Goal: Information Seeking & Learning: Learn about a topic

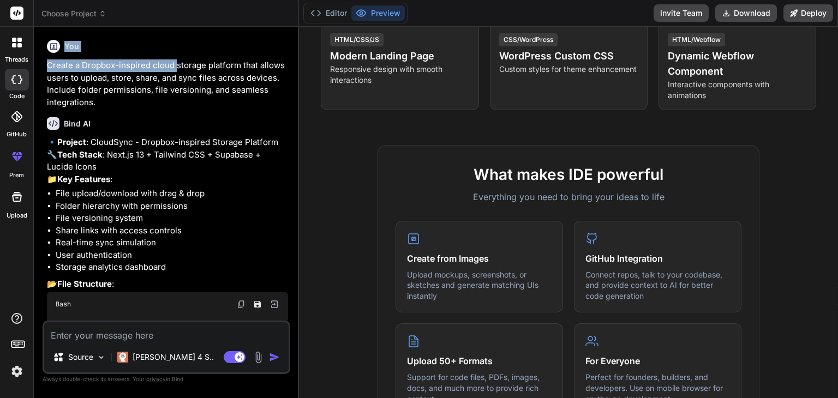
drag, startPoint x: 58, startPoint y: 52, endPoint x: 193, endPoint y: 64, distance: 135.3
click at [189, 63] on div "You Create a Dropbox-inspired cloud storage platform that allows users to uploa…" at bounding box center [167, 71] width 241 height 73
click at [193, 64] on p "Create a Dropbox-inspired cloud storage platform that allows users to upload, s…" at bounding box center [167, 83] width 241 height 49
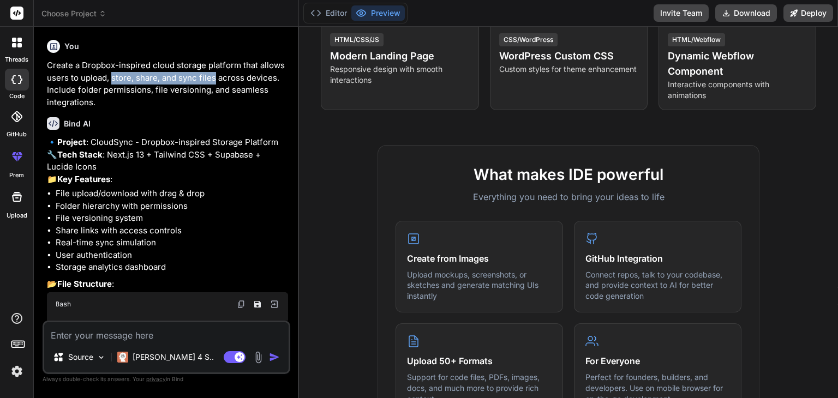
drag, startPoint x: 110, startPoint y: 75, endPoint x: 214, endPoint y: 75, distance: 103.7
click at [214, 75] on p "Create a Dropbox-inspired cloud storage platform that allows users to upload, s…" at bounding box center [167, 83] width 241 height 49
drag, startPoint x: 225, startPoint y: 64, endPoint x: 164, endPoint y: 62, distance: 61.7
click at [172, 62] on p "Create a Dropbox-inspired cloud storage platform that allows users to upload, s…" at bounding box center [167, 83] width 241 height 49
click at [18, 118] on icon at bounding box center [16, 116] width 11 height 11
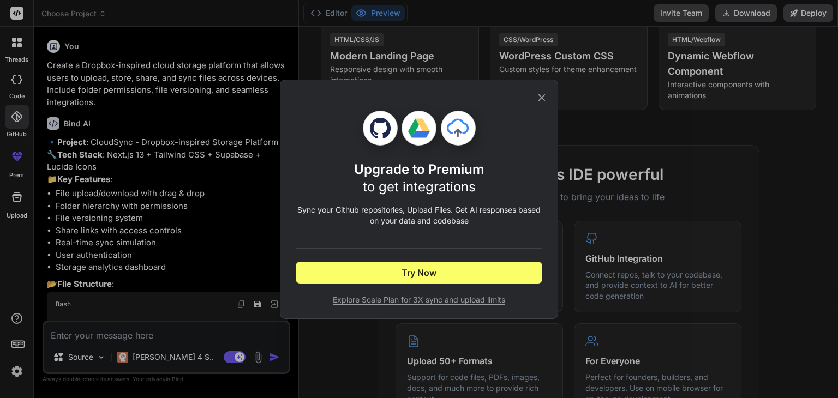
click at [538, 99] on icon at bounding box center [542, 98] width 12 height 12
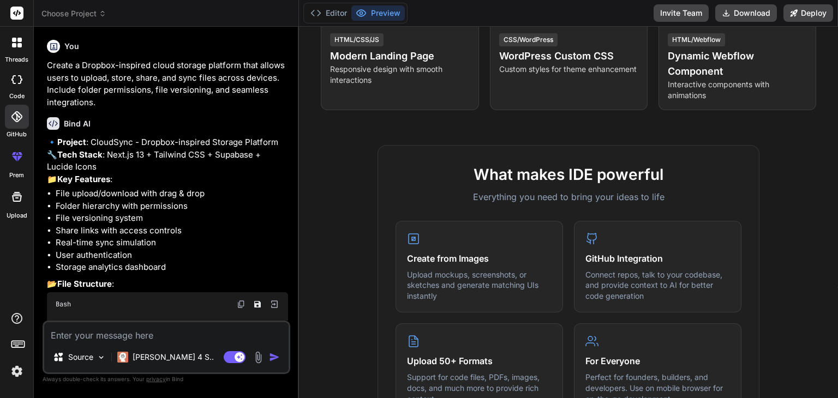
click at [20, 201] on icon at bounding box center [17, 197] width 10 height 10
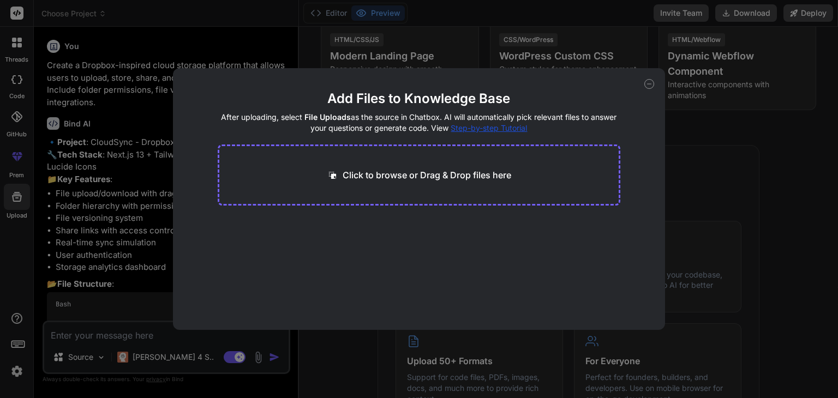
click at [648, 81] on icon at bounding box center [650, 84] width 10 height 10
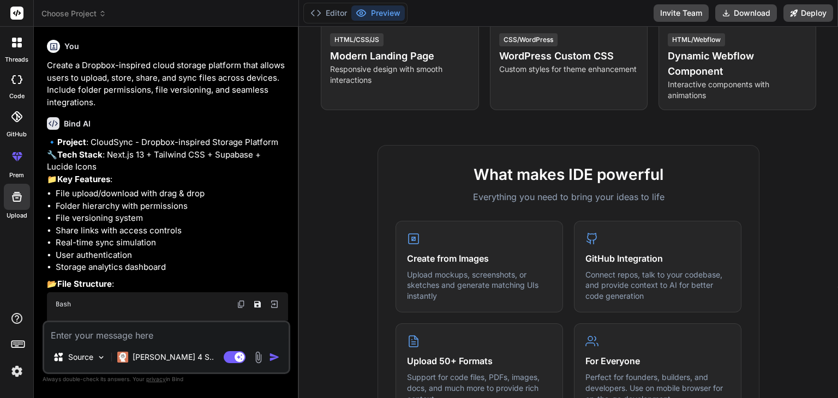
click at [17, 343] on icon at bounding box center [17, 343] width 15 height 15
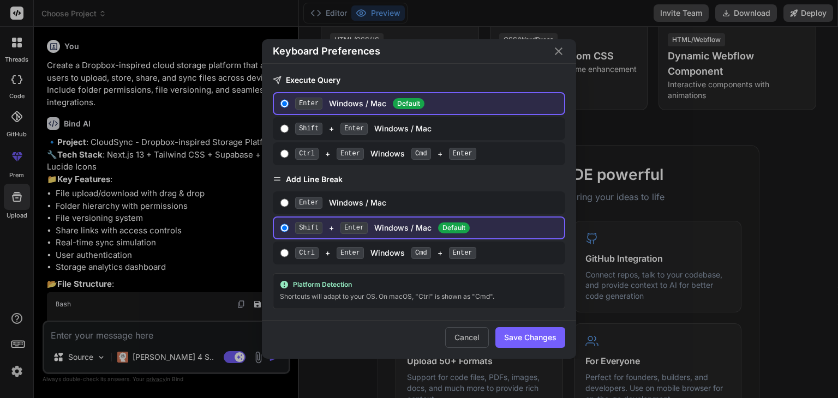
drag, startPoint x: 202, startPoint y: 144, endPoint x: 181, endPoint y: 143, distance: 21.3
click at [201, 144] on div "Keyboard Preferences Execute Query Enter Windows / Mac Default Shift + Enter Wi…" at bounding box center [419, 199] width 838 height 398
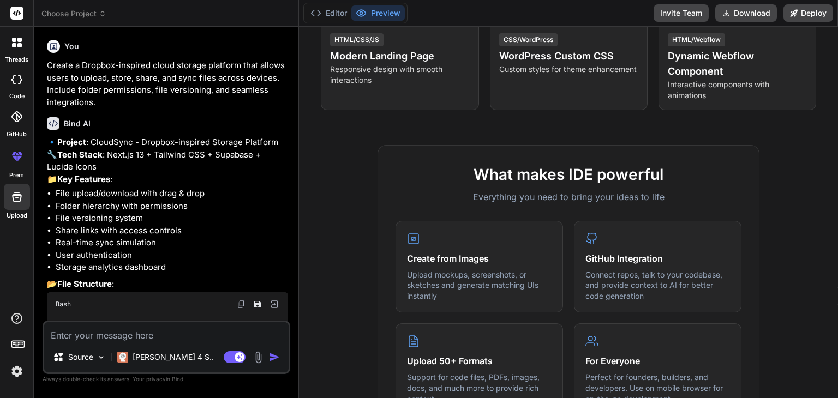
click at [16, 39] on icon at bounding box center [17, 43] width 10 height 10
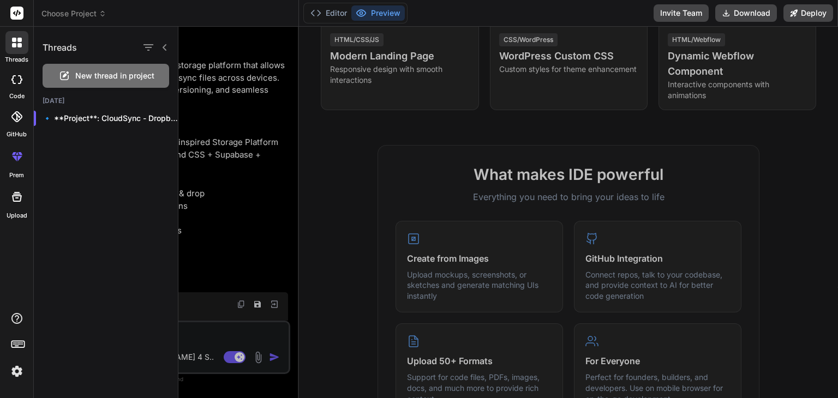
click at [122, 75] on span "New thread in project" at bounding box center [114, 75] width 79 height 11
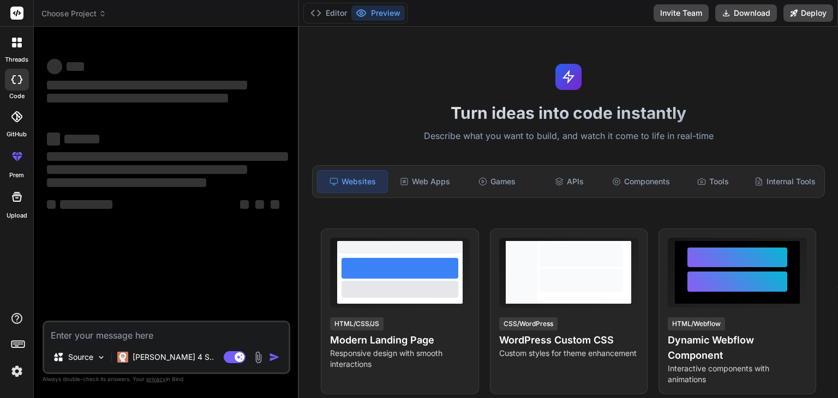
click at [437, 180] on div "Web Apps" at bounding box center [425, 181] width 70 height 23
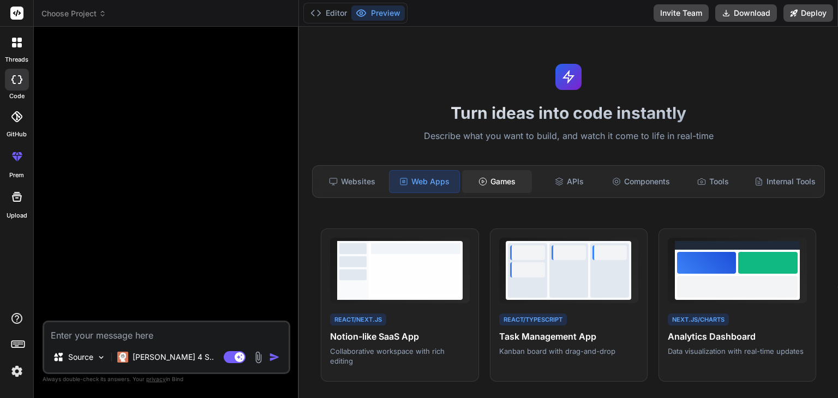
click at [506, 177] on div "Games" at bounding box center [497, 181] width 70 height 23
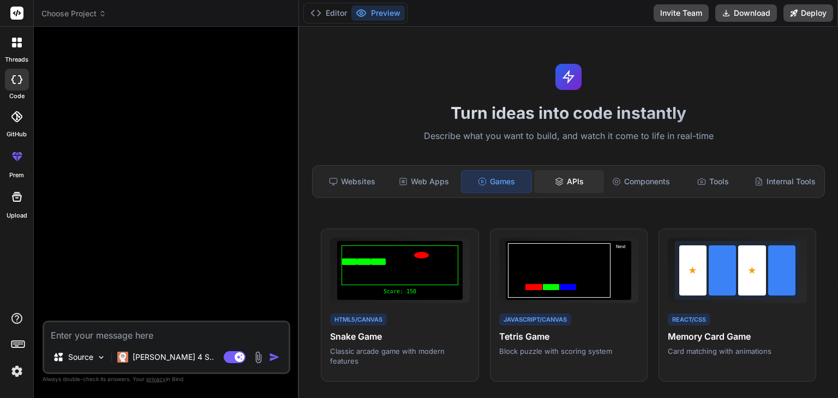
click at [576, 190] on div "APIs" at bounding box center [569, 181] width 70 height 23
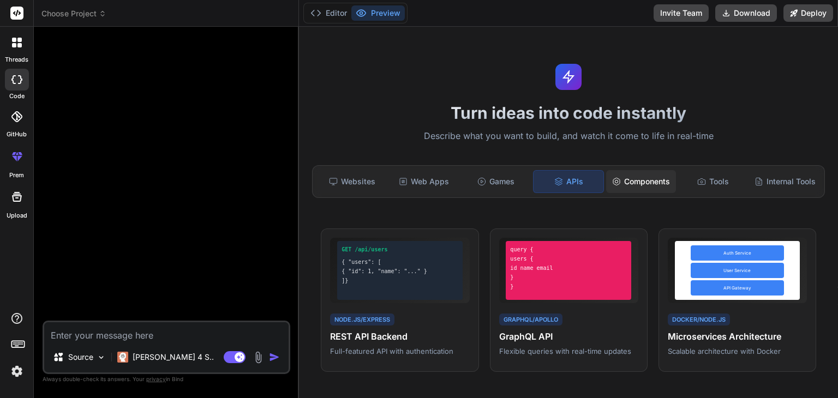
click at [645, 180] on div "Components" at bounding box center [641, 181] width 70 height 23
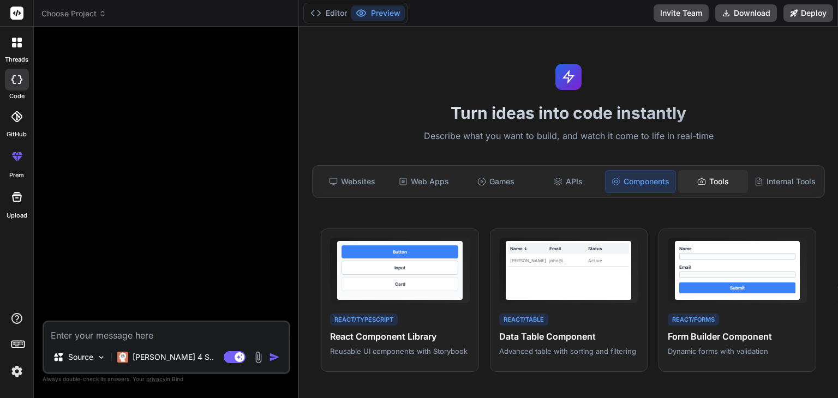
click at [711, 181] on div "Tools" at bounding box center [713, 181] width 70 height 23
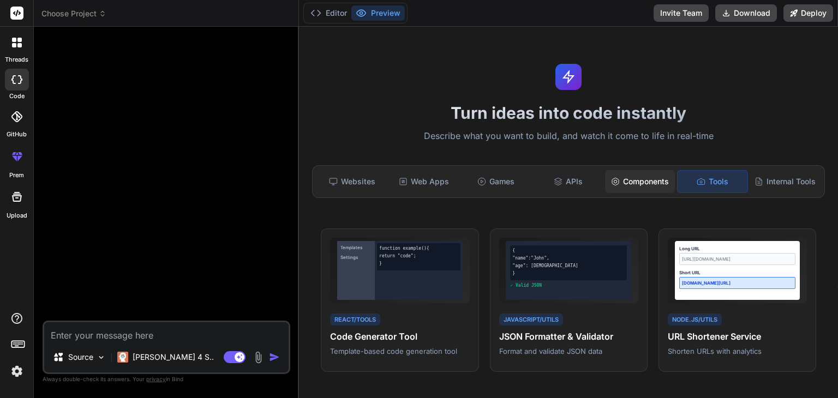
click at [612, 179] on icon at bounding box center [615, 181] width 7 height 7
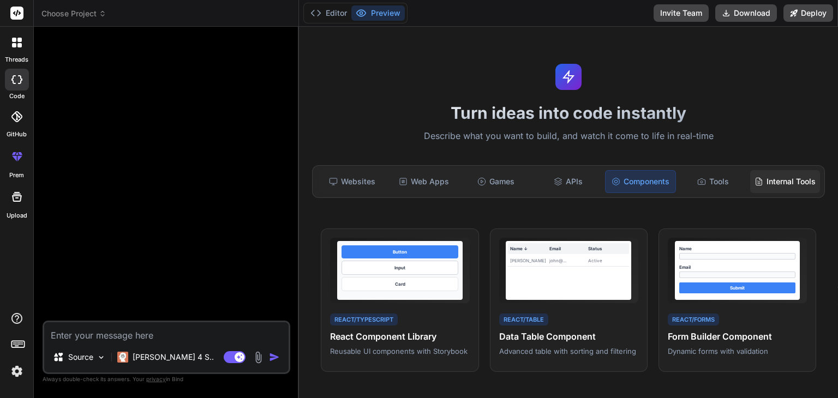
drag, startPoint x: 702, startPoint y: 181, endPoint x: 753, endPoint y: 181, distance: 50.8
click at [703, 181] on div "Tools" at bounding box center [713, 181] width 70 height 23
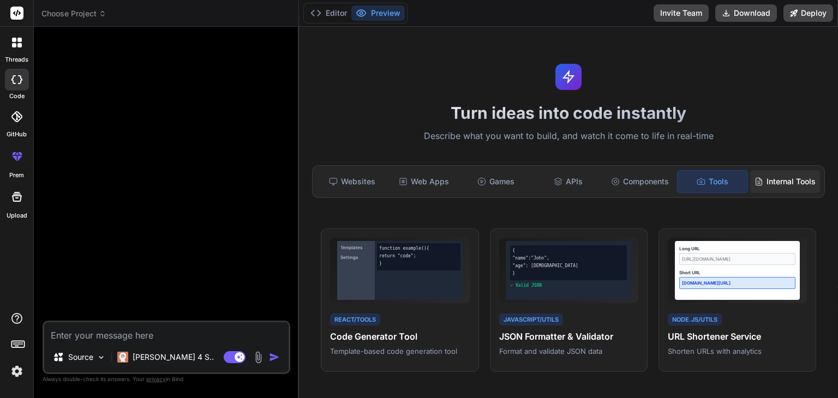
click at [775, 181] on div "Internal Tools" at bounding box center [785, 181] width 70 height 23
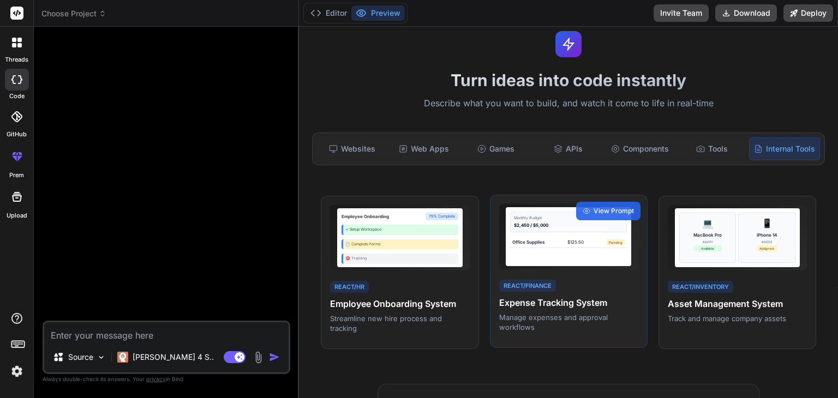
scroll to position [109, 0]
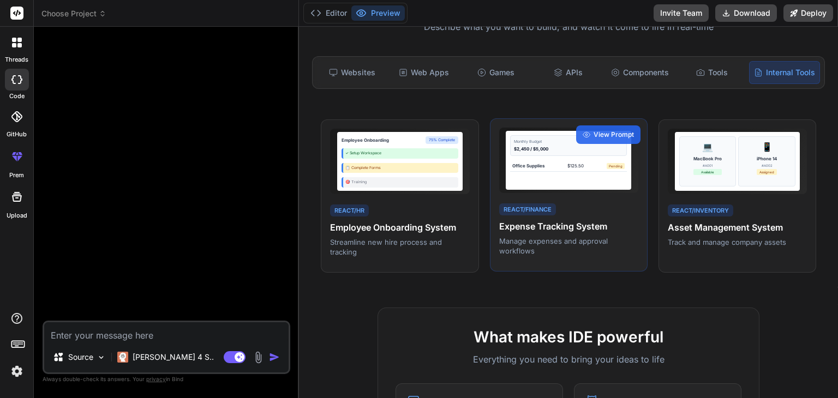
click at [591, 177] on div "Monthly Budget $2,450 / $5,000 Office Supplies $125.50 Pending" at bounding box center [569, 160] width 126 height 59
click at [598, 133] on span "View Prompt" at bounding box center [614, 135] width 40 height 10
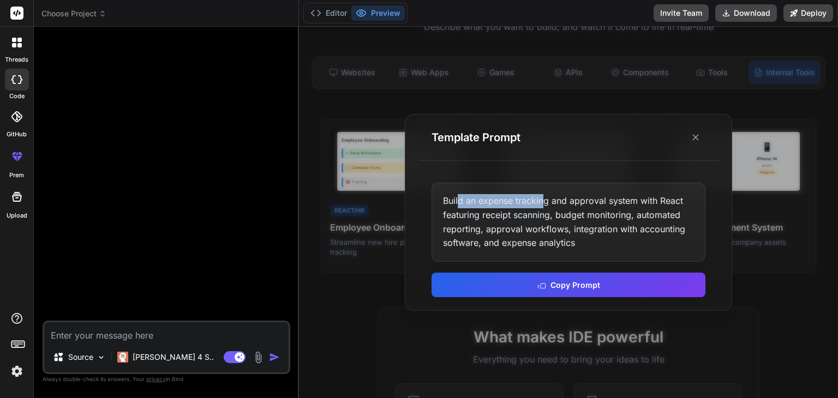
drag, startPoint x: 461, startPoint y: 202, endPoint x: 559, endPoint y: 202, distance: 97.7
click at [552, 202] on div "Build an expense tracking and approval system with React featuring receipt scan…" at bounding box center [569, 222] width 274 height 79
click at [559, 202] on div "Build an expense tracking and approval system with React featuring receipt scan…" at bounding box center [569, 222] width 274 height 79
drag, startPoint x: 591, startPoint y: 197, endPoint x: 609, endPoint y: 198, distance: 18.0
click at [608, 198] on div "Build an expense tracking and approval system with React featuring receipt scan…" at bounding box center [569, 222] width 274 height 79
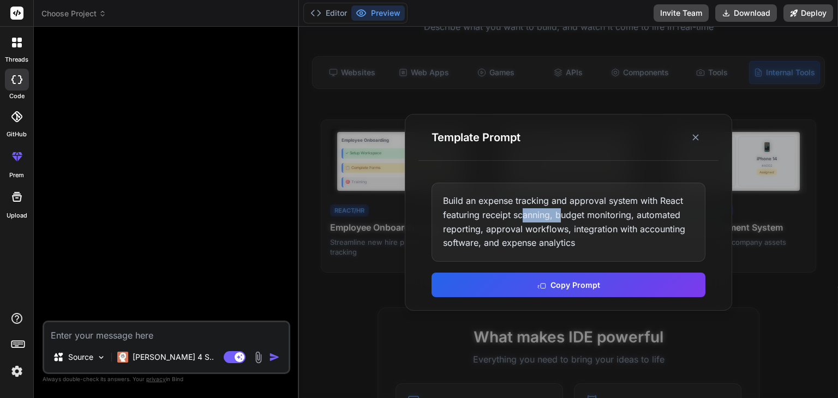
drag, startPoint x: 530, startPoint y: 212, endPoint x: 579, endPoint y: 210, distance: 48.6
click at [572, 210] on div "Build an expense tracking and approval system with React featuring receipt scan…" at bounding box center [569, 222] width 274 height 79
click at [579, 210] on div "Build an expense tracking and approval system with React featuring receipt scan…" at bounding box center [569, 222] width 274 height 79
drag, startPoint x: 499, startPoint y: 214, endPoint x: 652, endPoint y: 215, distance: 152.3
click at [652, 215] on div "Build an expense tracking and approval system with React featuring receipt scan…" at bounding box center [569, 222] width 274 height 79
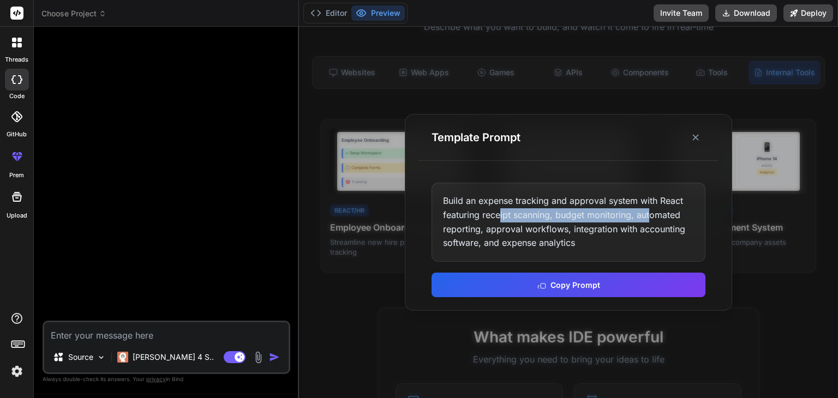
click at [652, 215] on div "Build an expense tracking and approval system with React featuring receipt scan…" at bounding box center [569, 222] width 274 height 79
click at [701, 140] on icon at bounding box center [695, 137] width 11 height 11
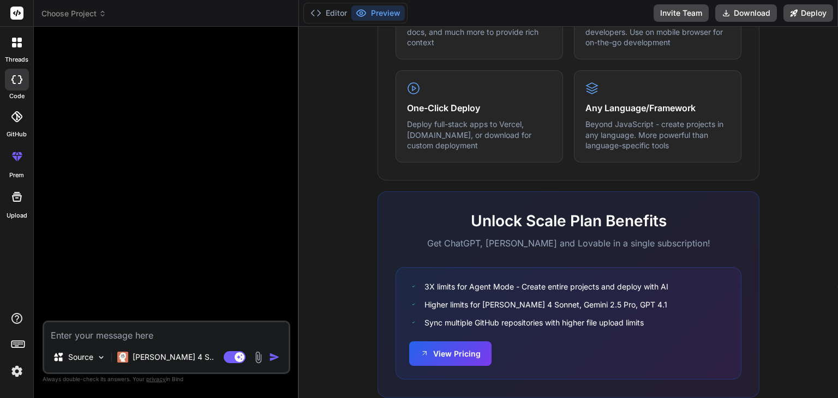
scroll to position [654, 0]
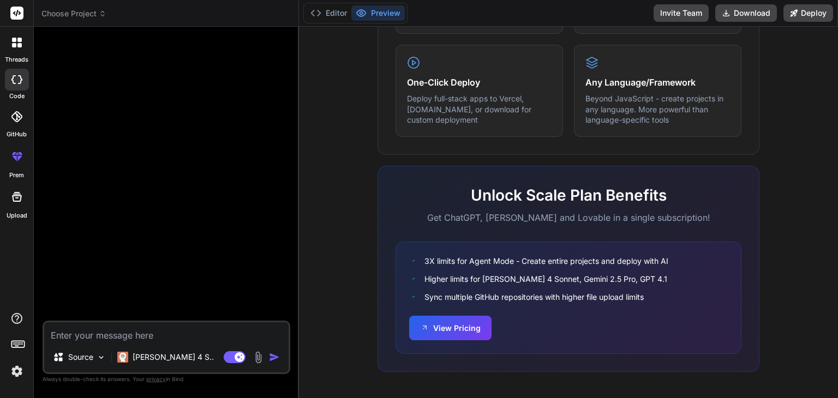
click at [157, 337] on textarea at bounding box center [166, 333] width 244 height 20
click at [88, 354] on p "Source" at bounding box center [80, 357] width 25 height 11
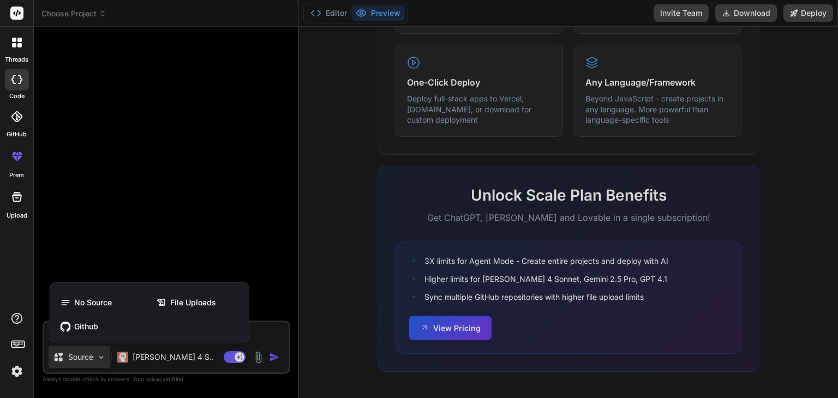
click at [165, 243] on div at bounding box center [419, 199] width 838 height 398
type textarea "x"
